Goal: Transaction & Acquisition: Download file/media

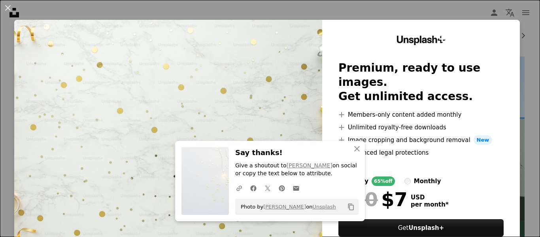
scroll to position [161, 0]
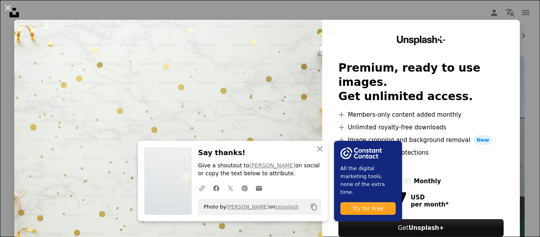
click at [5, 6] on button "An X shape" at bounding box center [7, 7] width 9 height 9
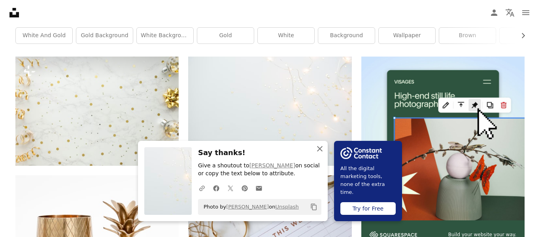
click at [319, 150] on icon "An X shape" at bounding box center [319, 148] width 9 height 9
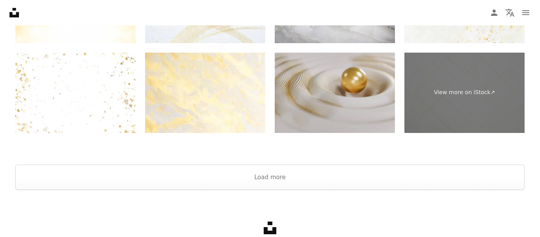
scroll to position [1564, 0]
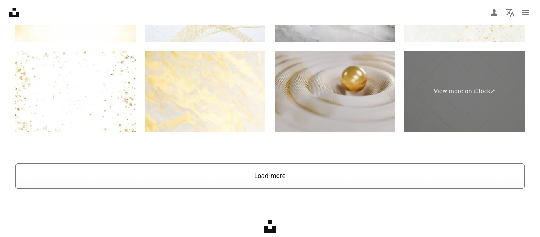
click at [299, 172] on button "Load more" at bounding box center [269, 175] width 509 height 25
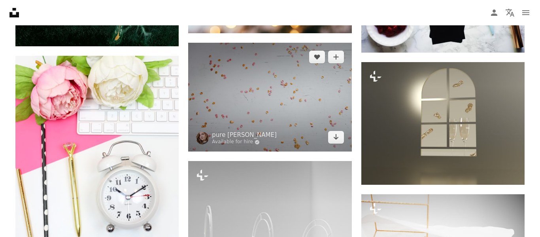
scroll to position [3666, 0]
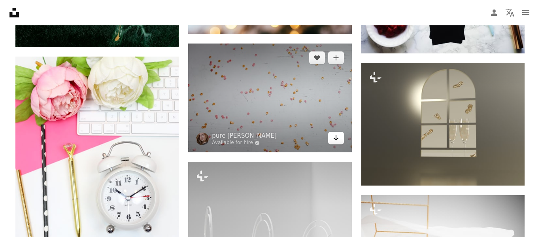
click at [336, 138] on icon "Download" at bounding box center [335, 138] width 5 height 6
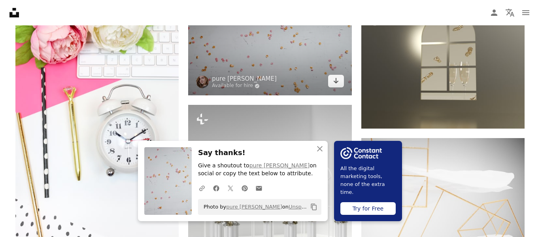
scroll to position [3723, 0]
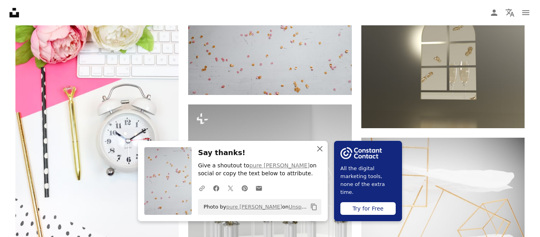
click at [322, 150] on icon "An X shape" at bounding box center [319, 148] width 9 height 9
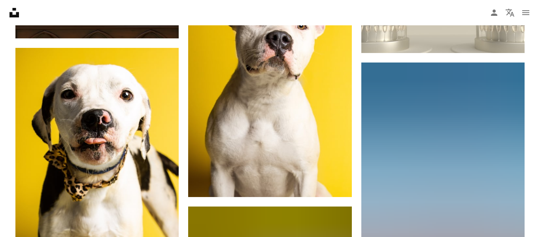
scroll to position [7065, 0]
